Goal: Check status: Check status

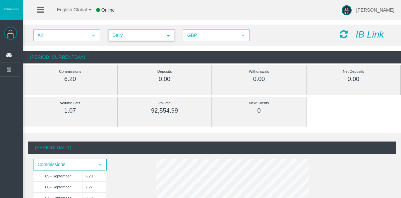
scroll to position [396, 0]
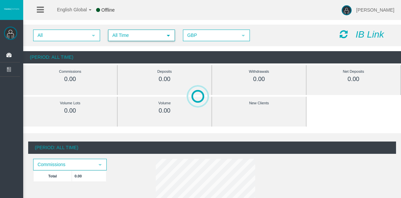
click at [114, 35] on span "All Time" at bounding box center [136, 35] width 54 height 10
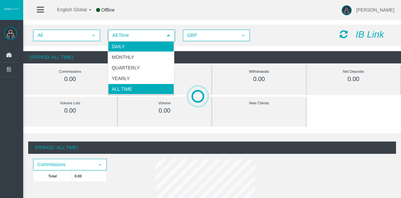
click at [135, 46] on li "Daily" at bounding box center [141, 46] width 66 height 11
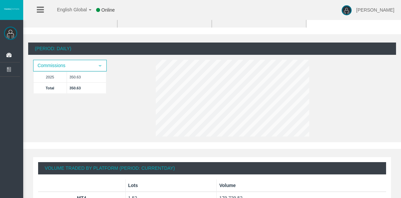
scroll to position [133, 0]
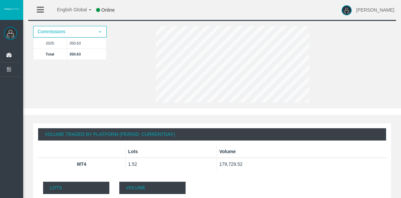
click at [98, 93] on div "(Period: Daily) Commissions select 2025 350.63 Total 350.63" at bounding box center [212, 57] width 368 height 96
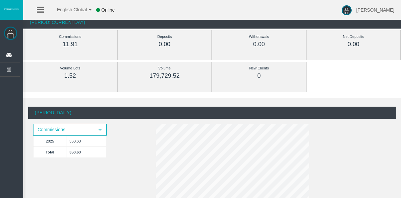
scroll to position [0, 0]
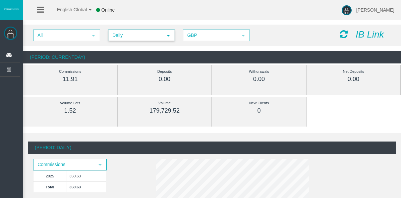
click at [158, 40] on span "Daily" at bounding box center [136, 35] width 54 height 10
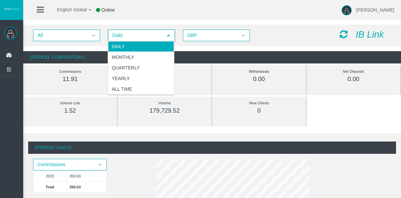
click at [140, 27] on div "All select Daily select 4 GBP select GBP IB Link" at bounding box center [212, 36] width 378 height 22
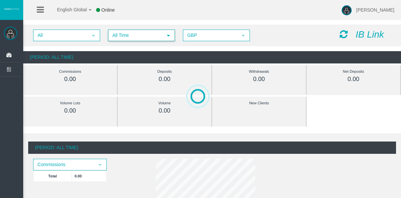
click at [127, 36] on span "All Time" at bounding box center [136, 35] width 54 height 10
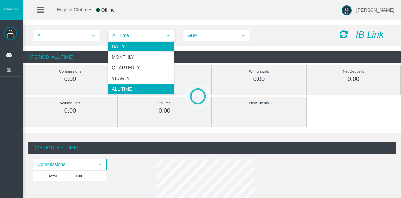
click at [125, 42] on li "Daily" at bounding box center [141, 46] width 66 height 11
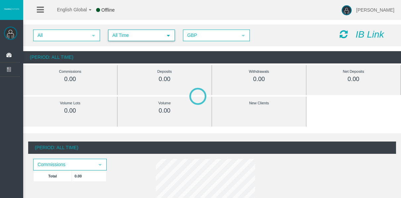
click at [143, 35] on span "All Time" at bounding box center [136, 35] width 54 height 10
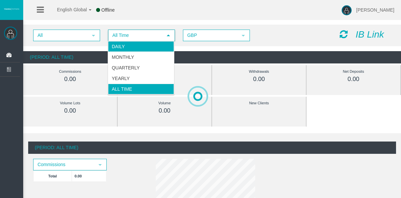
click at [145, 45] on li "Daily" at bounding box center [141, 46] width 66 height 11
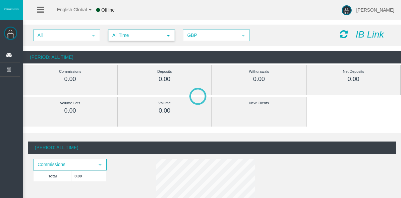
click at [128, 36] on span "All Time" at bounding box center [136, 35] width 54 height 10
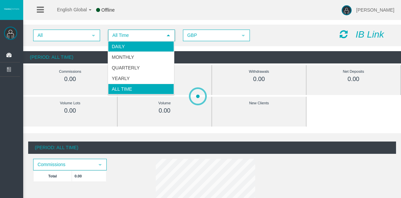
click at [132, 43] on li "Daily" at bounding box center [141, 46] width 66 height 11
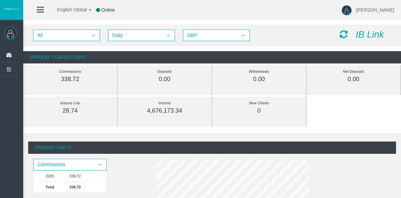
drag, startPoint x: 156, startPoint y: 25, endPoint x: 141, endPoint y: 35, distance: 17.9
click at [141, 35] on span "Daily" at bounding box center [136, 35] width 54 height 10
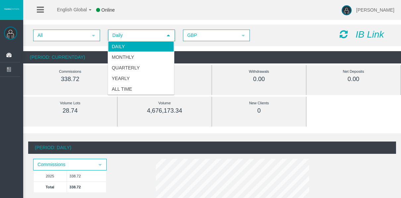
click at [128, 45] on li "Daily" at bounding box center [141, 46] width 66 height 11
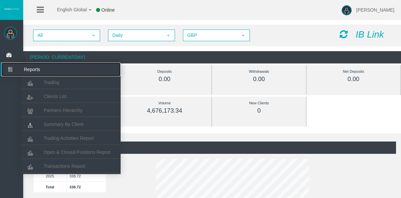
click at [7, 73] on icon at bounding box center [10, 69] width 18 height 14
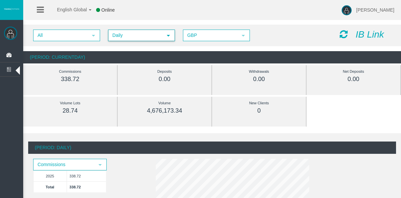
click at [139, 37] on span "Daily" at bounding box center [136, 35] width 54 height 10
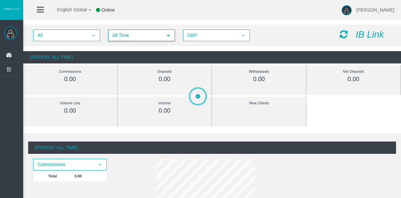
click at [128, 40] on span "All Time" at bounding box center [136, 35] width 54 height 10
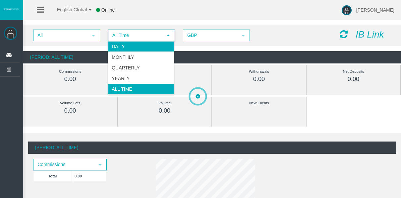
click at [121, 45] on li "Daily" at bounding box center [141, 46] width 66 height 11
